Goal: Find specific page/section: Find specific page/section

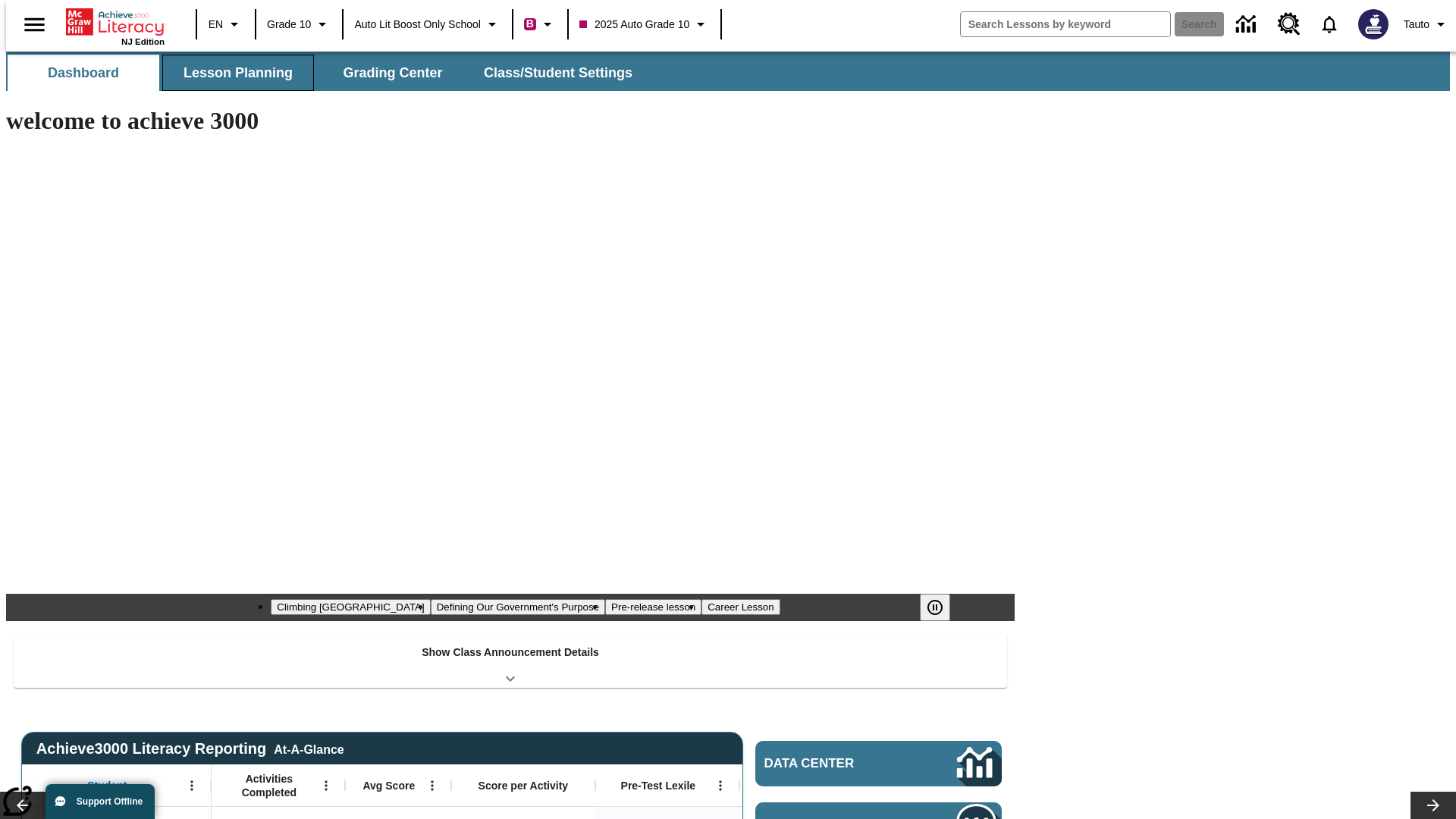
click at [232, 73] on button "Lesson Planning" at bounding box center [238, 72] width 151 height 36
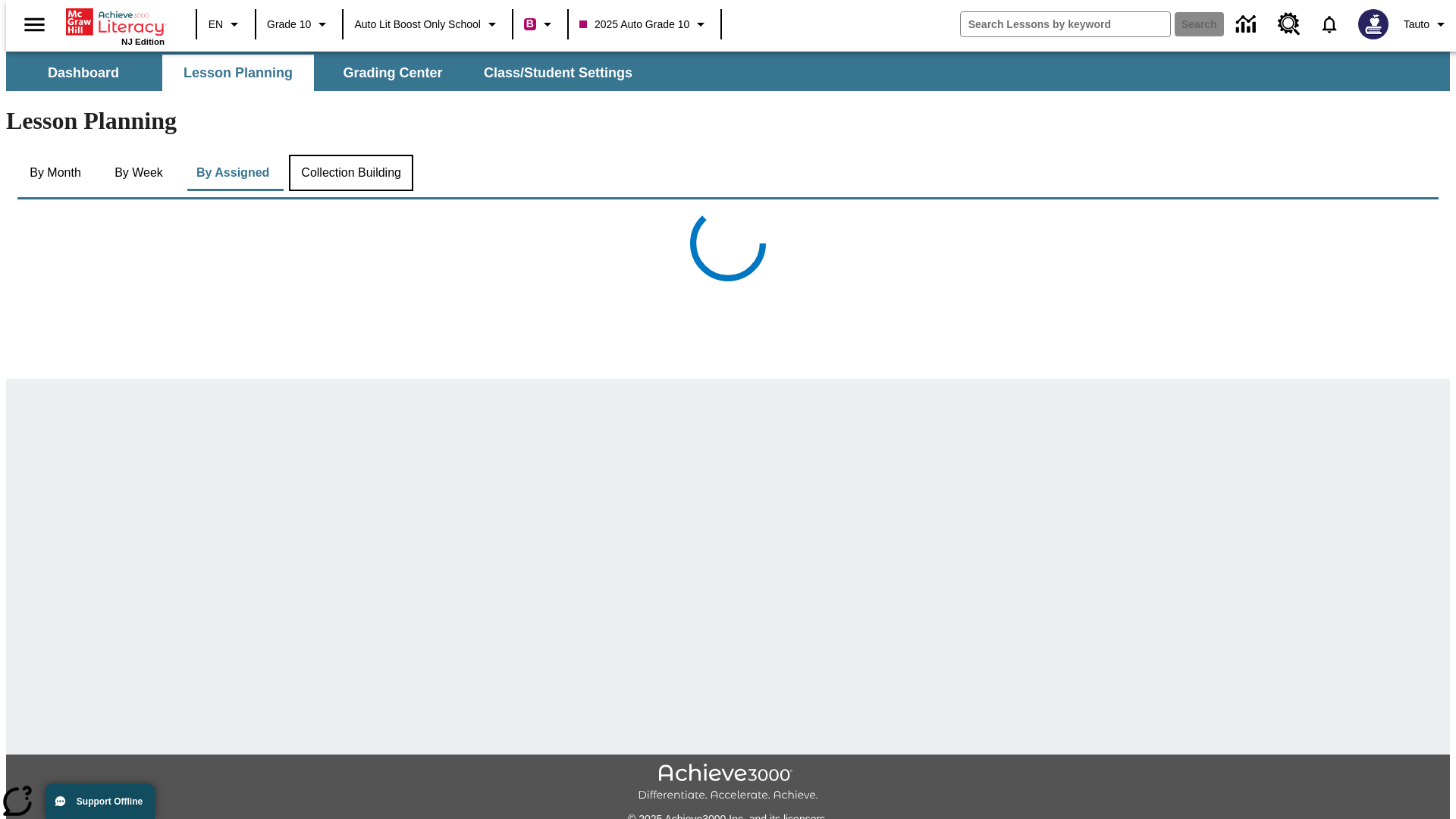
click at [350, 155] on button "Collection Building" at bounding box center [351, 172] width 124 height 36
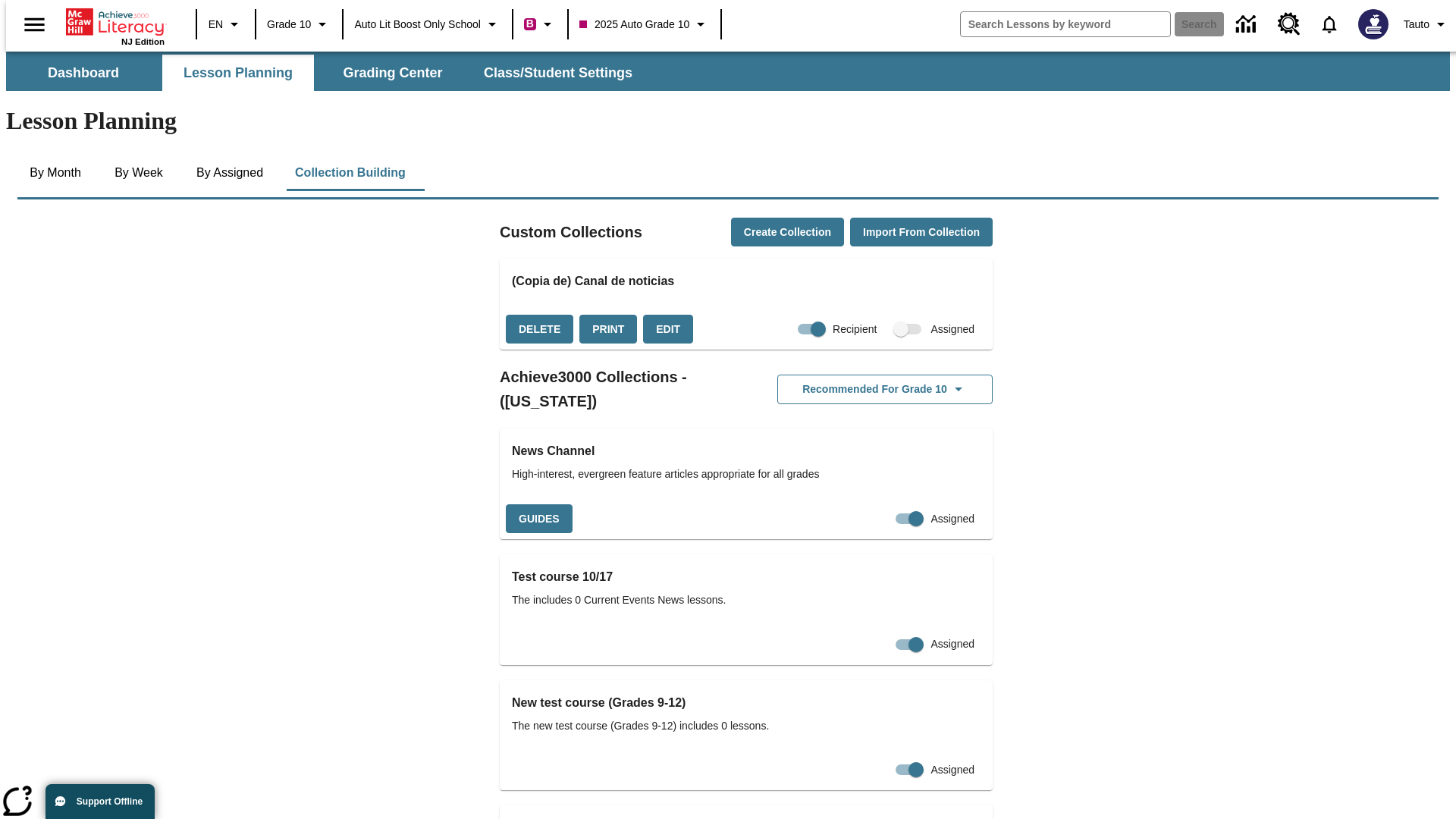
checkbox input "true"
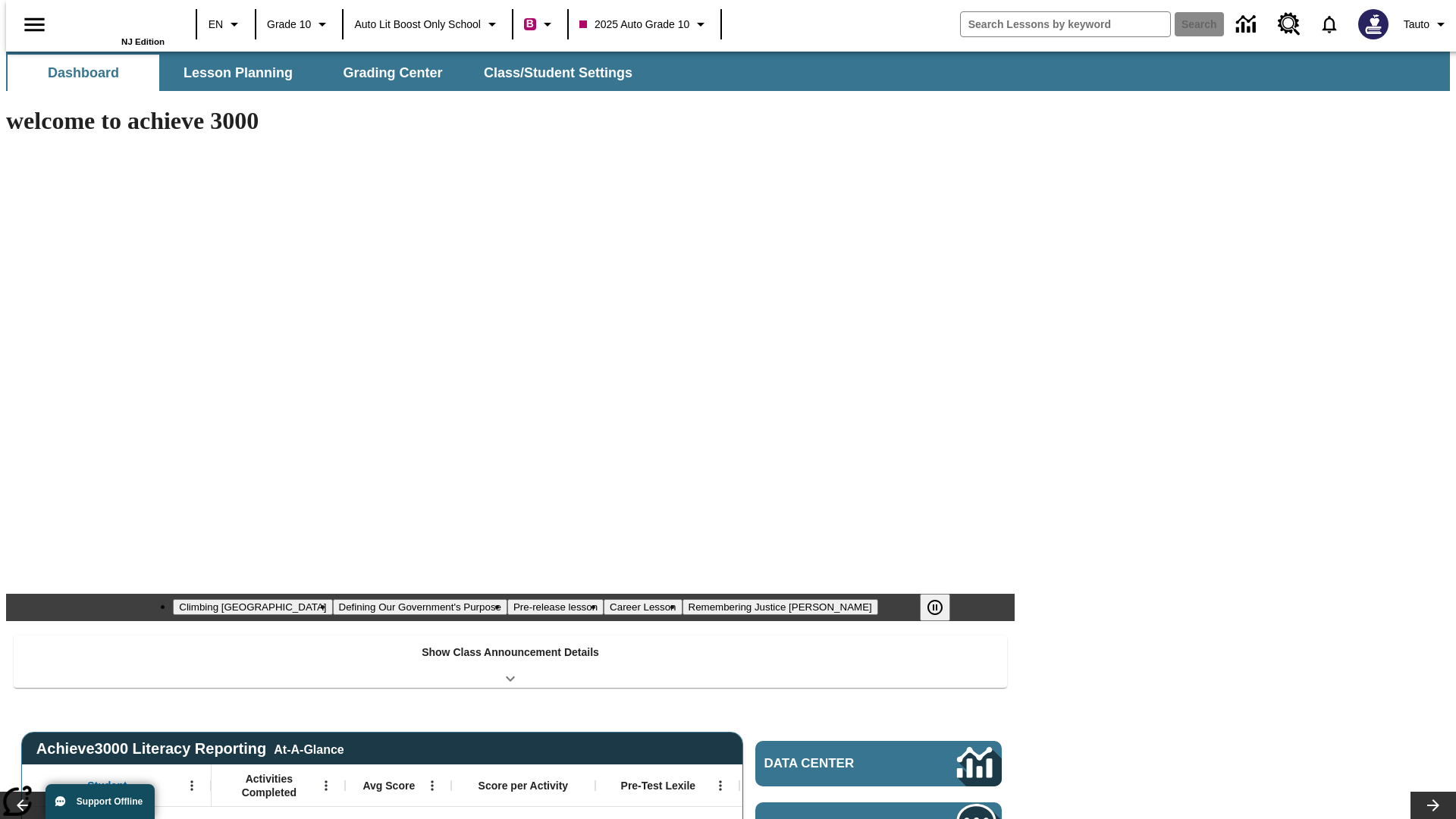
type input "-1"
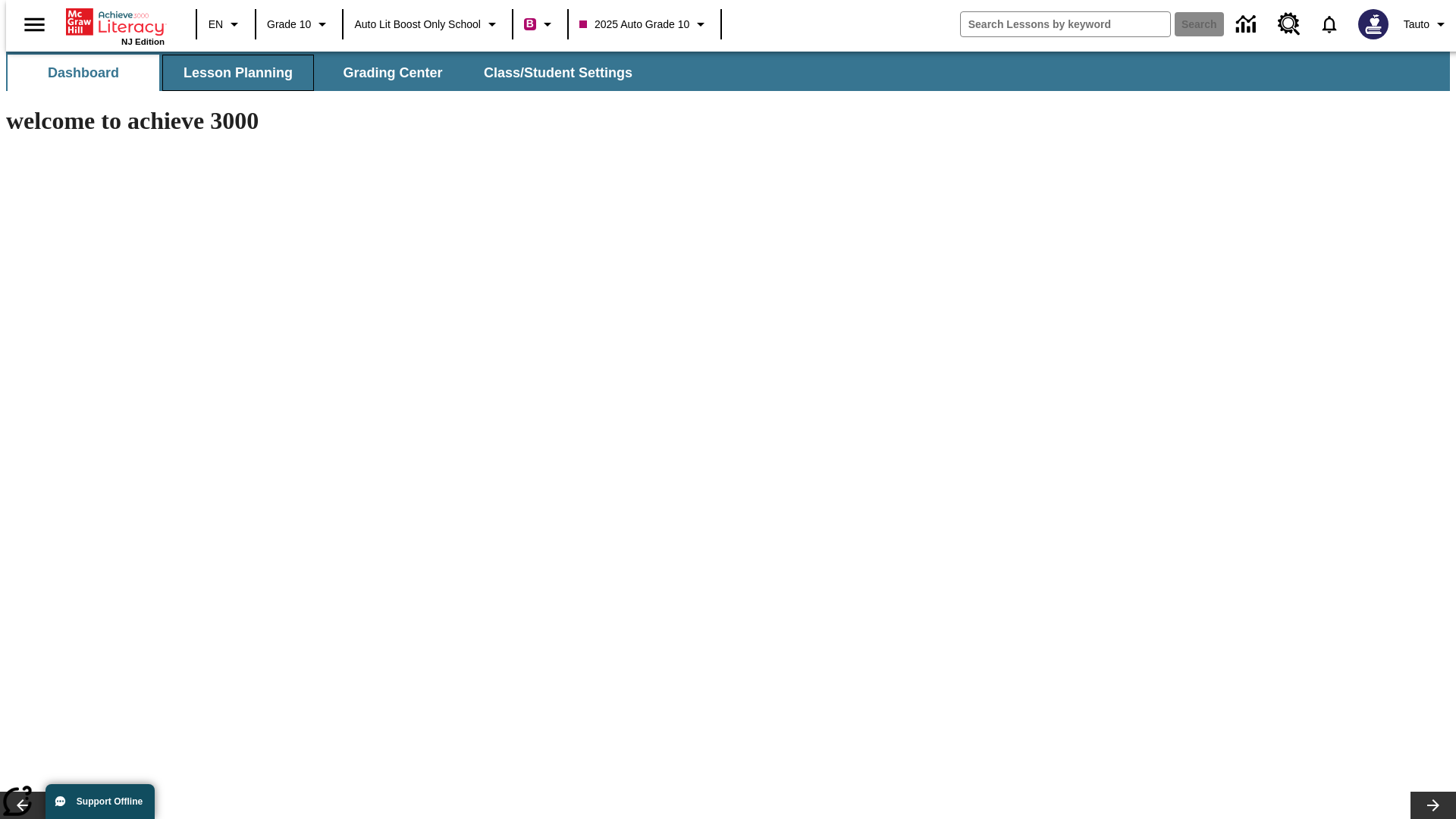
click at [232, 73] on button "Lesson Planning" at bounding box center [238, 72] width 151 height 36
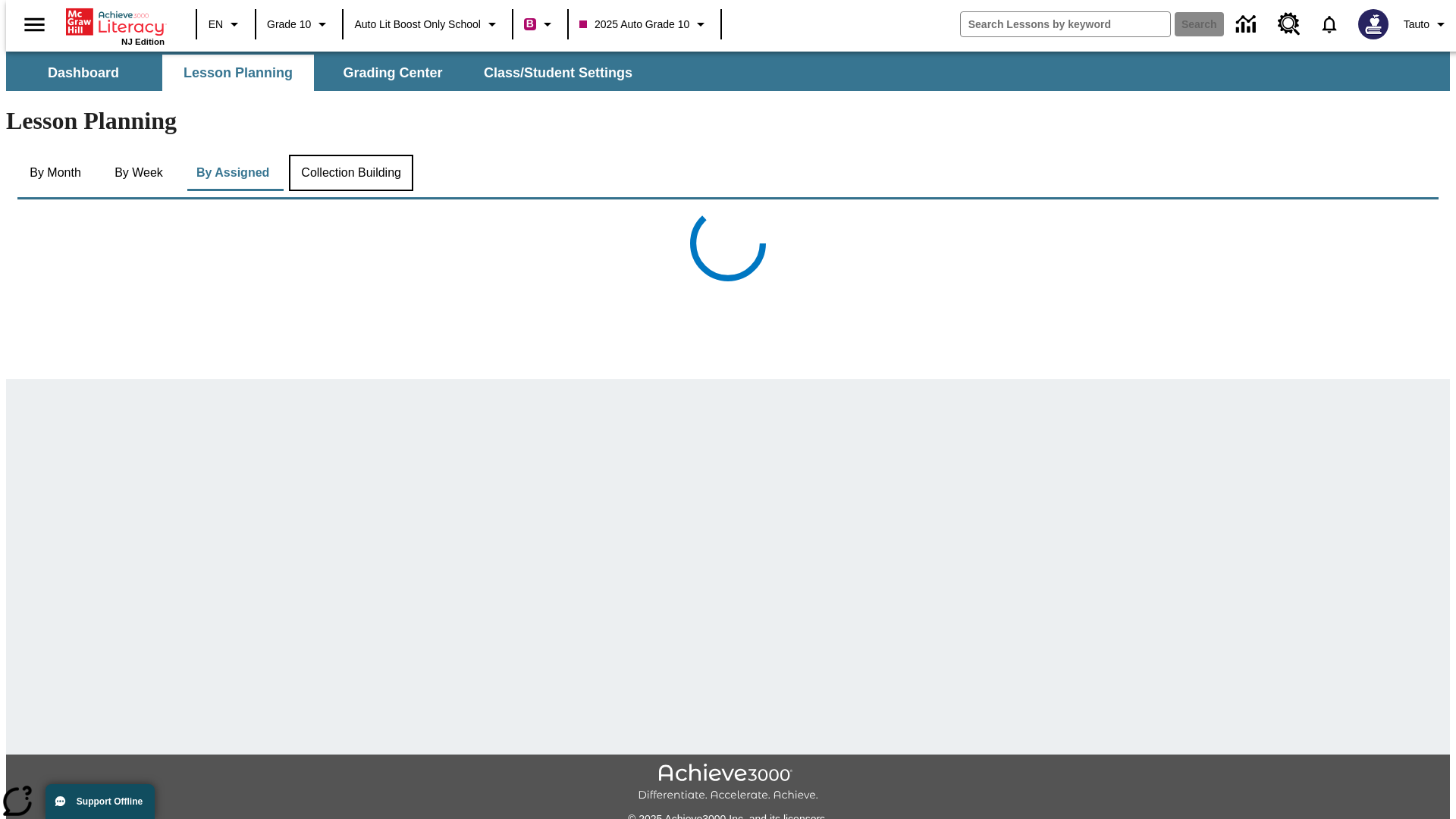
click at [350, 155] on button "Collection Building" at bounding box center [351, 172] width 124 height 36
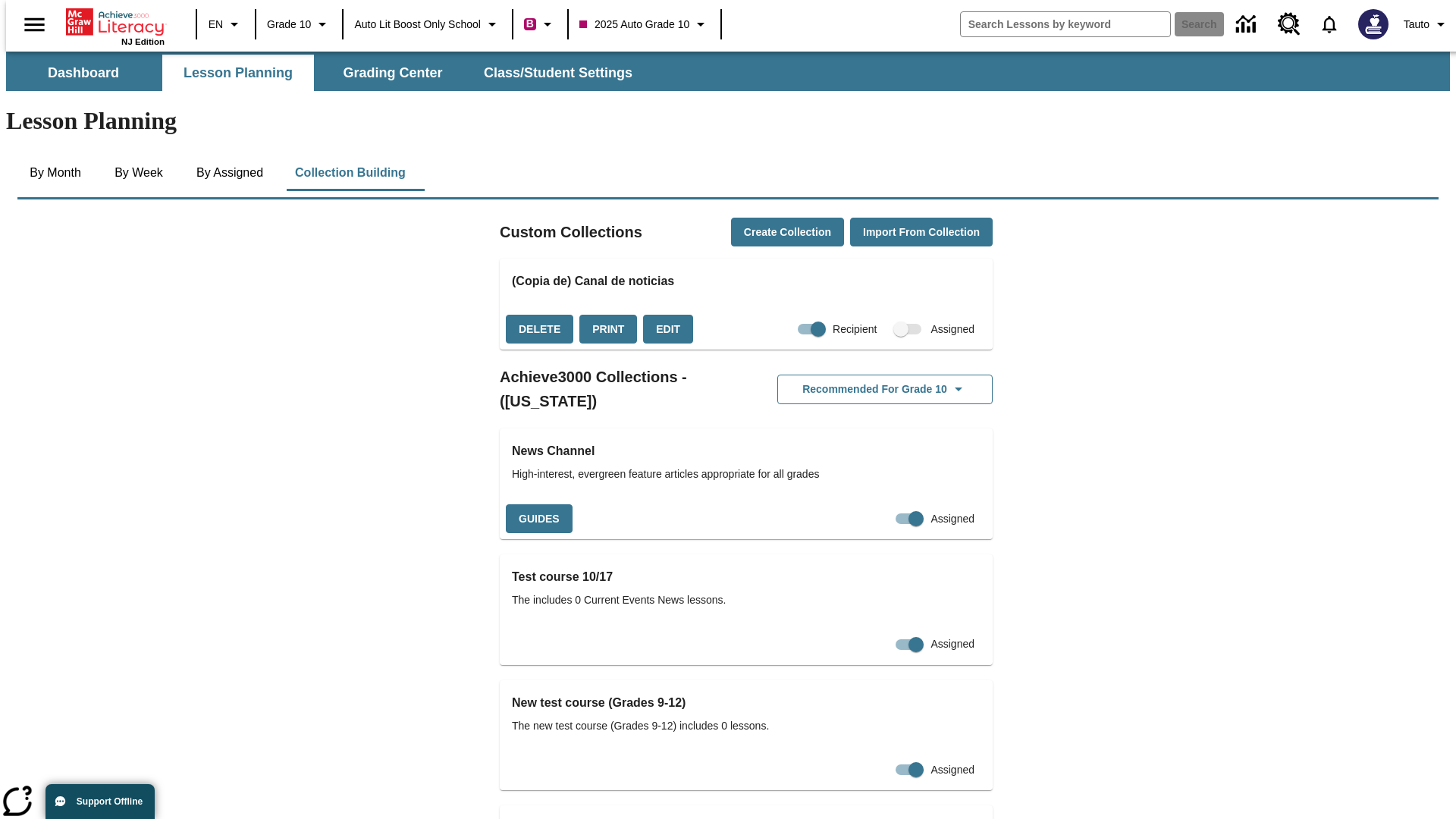
checkbox input "false"
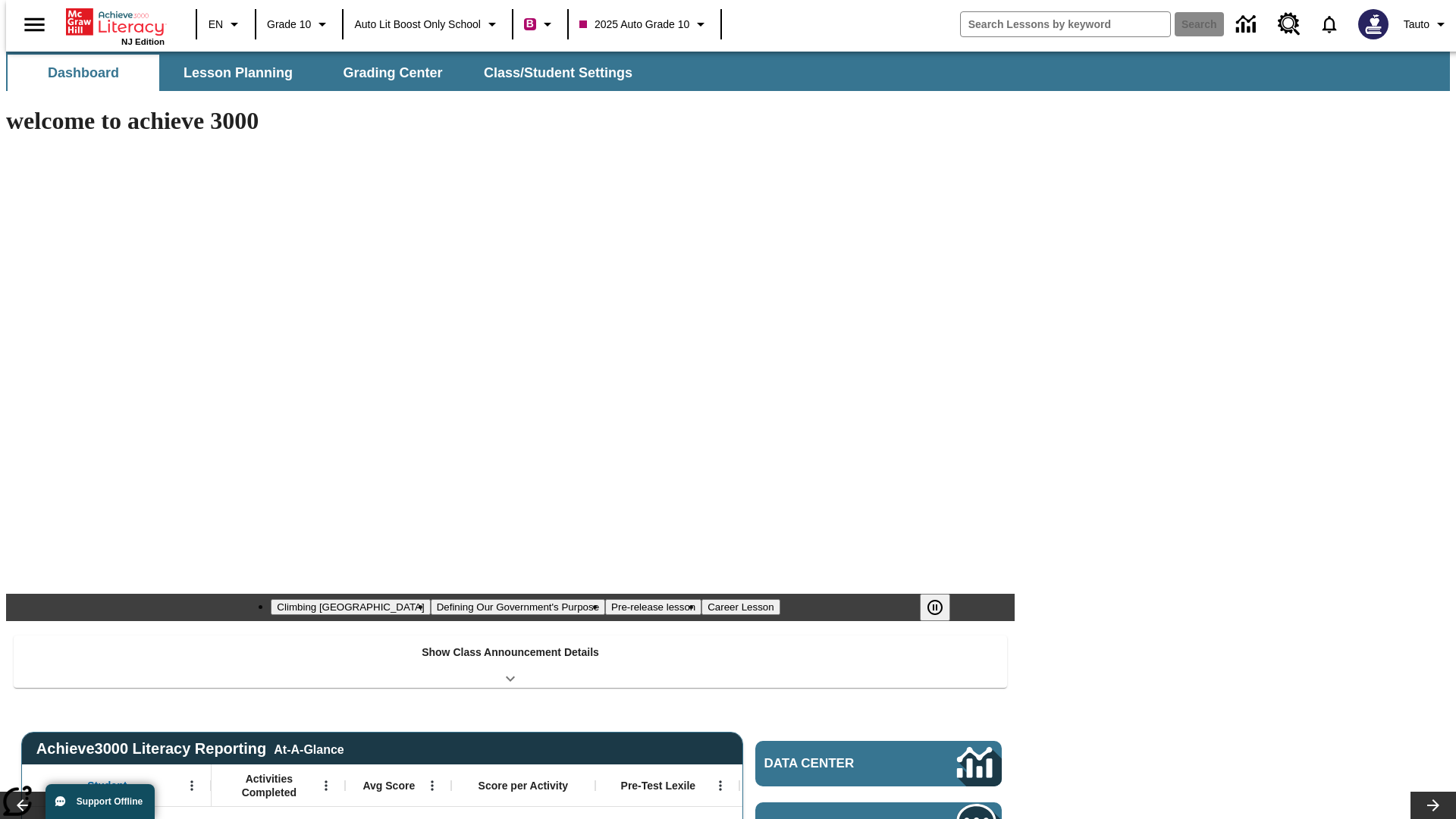
type input "-1"
click at [232, 73] on button "Lesson Planning" at bounding box center [238, 72] width 151 height 36
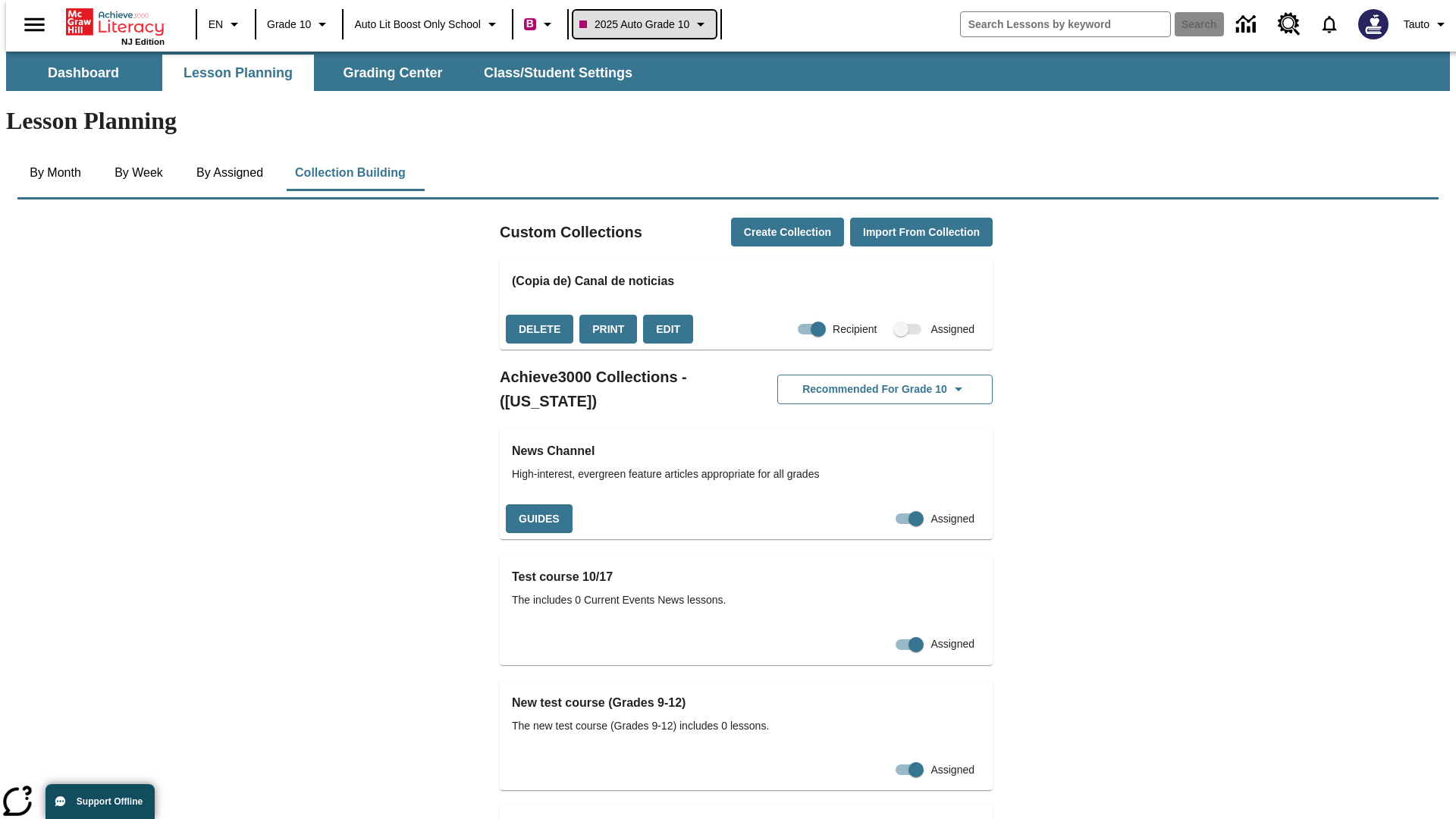
click at [646, 24] on span "2025 Auto Grade 10" at bounding box center [634, 24] width 110 height 16
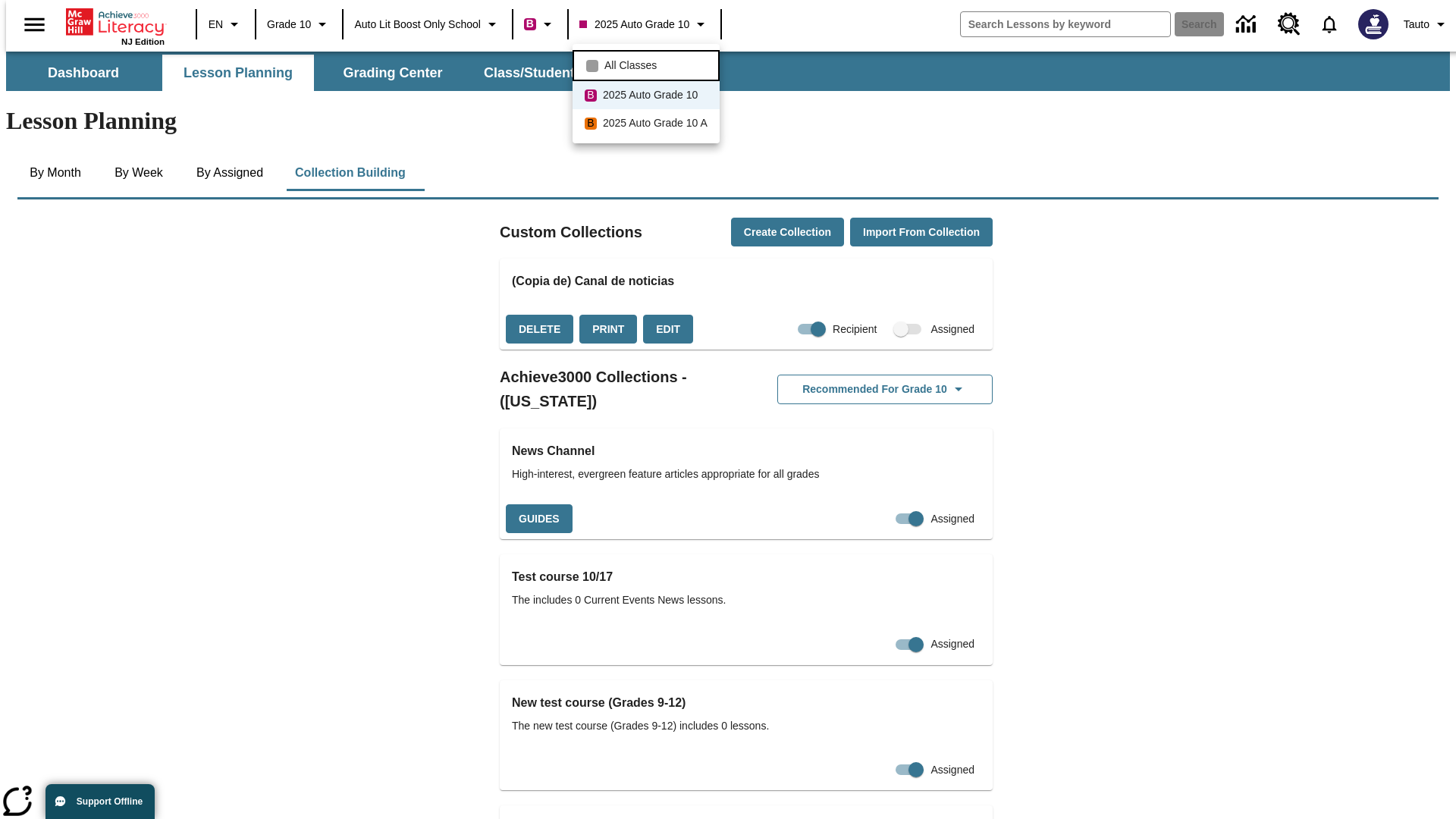
click at [648, 64] on span "All Classes" at bounding box center [630, 66] width 52 height 16
